Goal: Browse casually

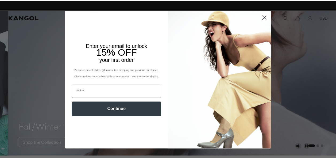
scroll to position [0, 110]
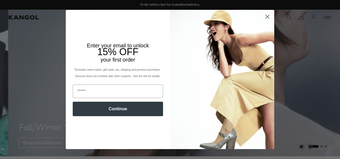
click at [269, 20] on icon "Close dialog" at bounding box center [267, 16] width 9 height 9
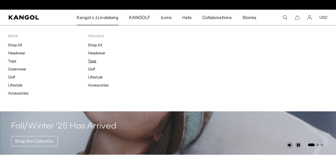
scroll to position [0, 0]
click at [96, 75] on li "Lifestyle" at bounding box center [128, 77] width 80 height 5
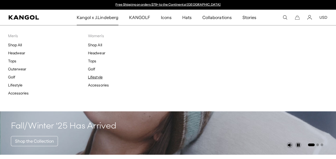
click at [97, 77] on link "Lifestyle" at bounding box center [95, 77] width 14 height 5
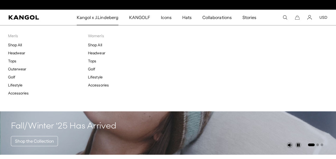
scroll to position [0, 110]
